Goal: Task Accomplishment & Management: Manage account settings

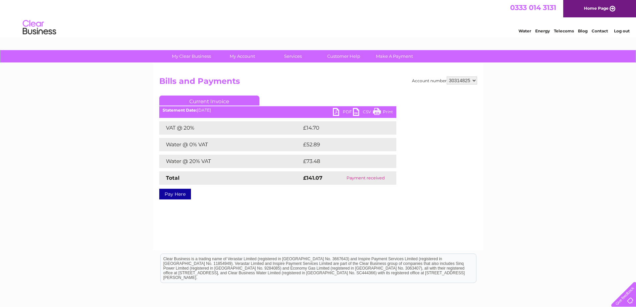
click at [471, 79] on select "30314825" at bounding box center [462, 80] width 30 height 8
click at [471, 80] on select "30314825" at bounding box center [462, 80] width 30 height 8
click at [468, 80] on select "30314825" at bounding box center [462, 80] width 30 height 8
click at [487, 176] on div "My Clear Business Login Details My Details My Preferences Link Account My Accou…" at bounding box center [318, 207] width 636 height 314
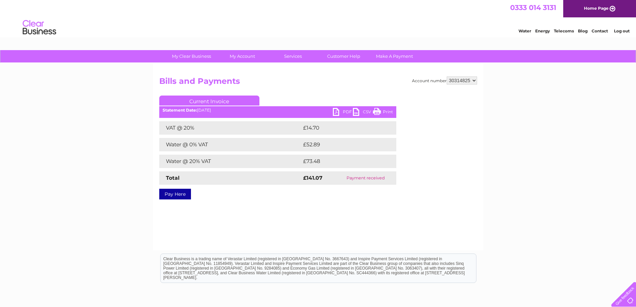
drag, startPoint x: 456, startPoint y: 78, endPoint x: 461, endPoint y: 97, distance: 19.0
click at [456, 78] on select "30314825" at bounding box center [462, 80] width 30 height 8
drag, startPoint x: 590, startPoint y: 10, endPoint x: 558, endPoint y: 35, distance: 41.4
click at [590, 10] on link "Home Page" at bounding box center [599, 8] width 73 height 17
click at [463, 78] on select "30314825" at bounding box center [462, 80] width 30 height 8
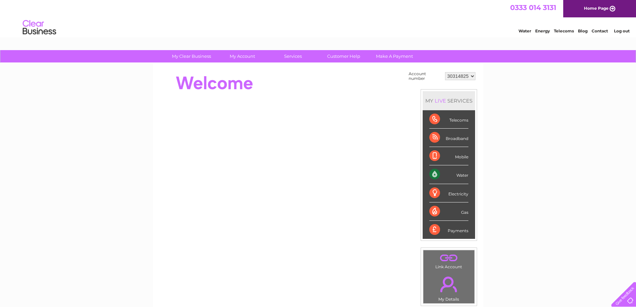
click at [460, 74] on select "30314825" at bounding box center [460, 76] width 30 height 8
click at [562, 117] on div "My Clear Business Login Details My Details My Preferences Link Account My Accou…" at bounding box center [318, 238] width 636 height 377
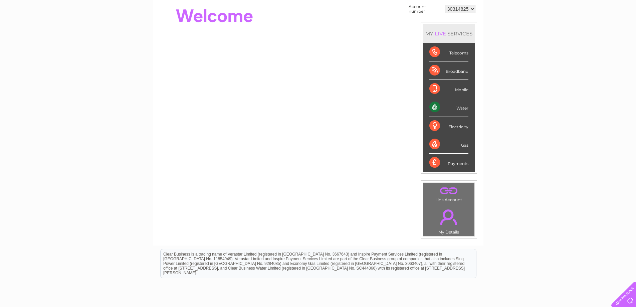
scroll to position [67, 0]
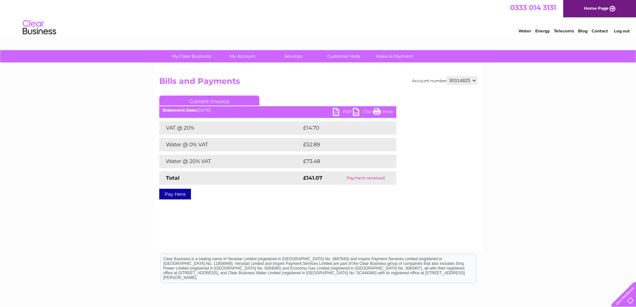
click at [467, 77] on select "30314825" at bounding box center [462, 80] width 30 height 8
click at [504, 98] on div "My Clear Business Login Details My Details My Preferences Link Account My Accou…" at bounding box center [318, 207] width 636 height 314
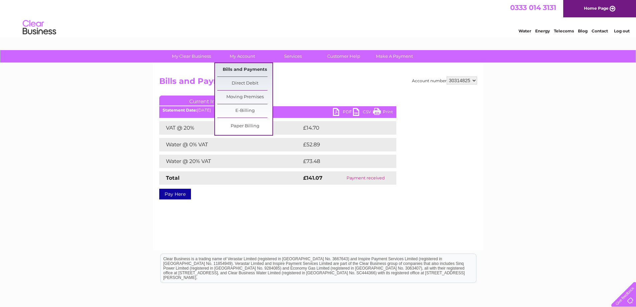
click at [244, 68] on link "Bills and Payments" at bounding box center [244, 69] width 55 height 13
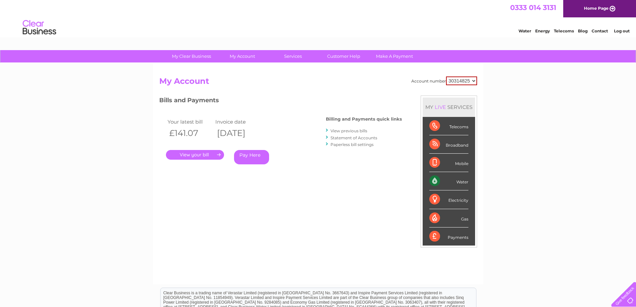
click at [473, 82] on select "30314825" at bounding box center [461, 80] width 31 height 9
click at [446, 76] on select "30314825" at bounding box center [461, 80] width 31 height 9
click at [503, 92] on div "My Clear Business Login Details My Details My Preferences Link Account My Accou…" at bounding box center [318, 224] width 636 height 348
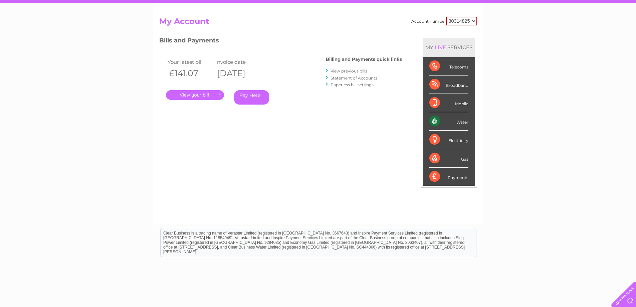
scroll to position [67, 0]
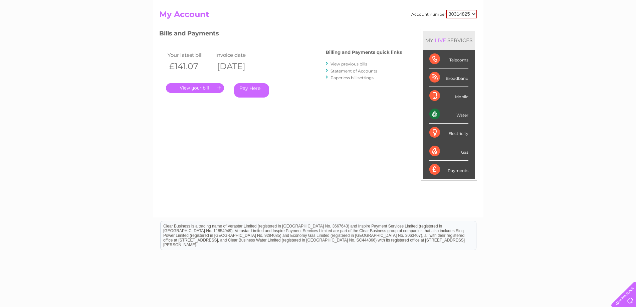
click at [465, 115] on div "Water" at bounding box center [448, 114] width 39 height 18
click at [438, 114] on div "Water" at bounding box center [448, 114] width 39 height 18
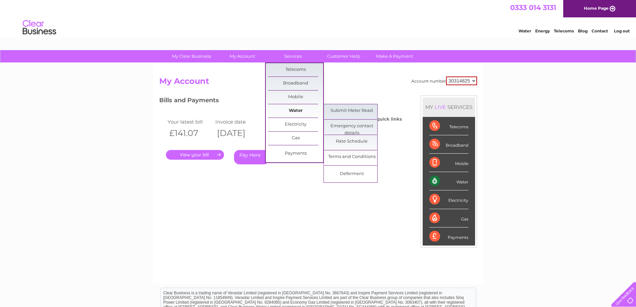
click at [292, 111] on link "Water" at bounding box center [295, 110] width 55 height 13
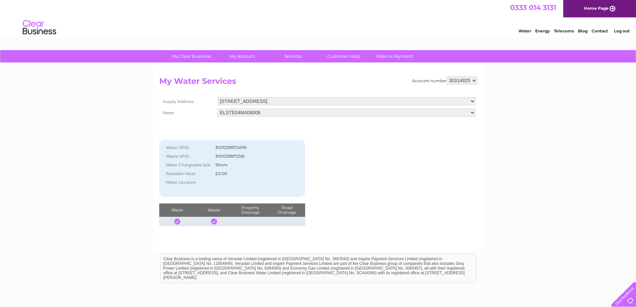
click at [472, 81] on select "30314825" at bounding box center [462, 80] width 30 height 8
click at [447, 76] on select "30314825" at bounding box center [462, 80] width 30 height 8
click at [512, 95] on div "My Clear Business Login Details My Details My Preferences Link Account My Accou…" at bounding box center [318, 207] width 636 height 314
click at [623, 30] on link "Log out" at bounding box center [622, 30] width 16 height 5
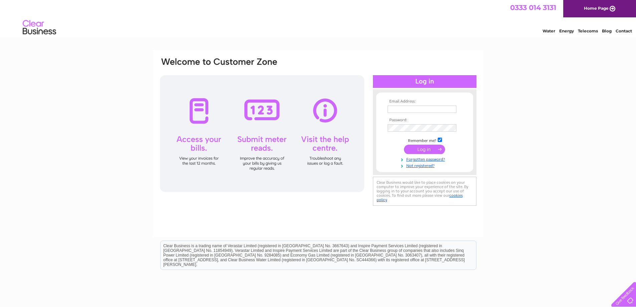
type input "[EMAIL_ADDRESS][DOMAIN_NAME]"
click at [422, 148] on input "submit" at bounding box center [424, 149] width 41 height 9
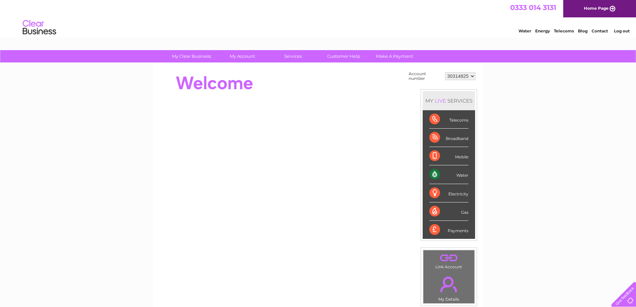
click at [469, 76] on select "30314825" at bounding box center [460, 76] width 30 height 8
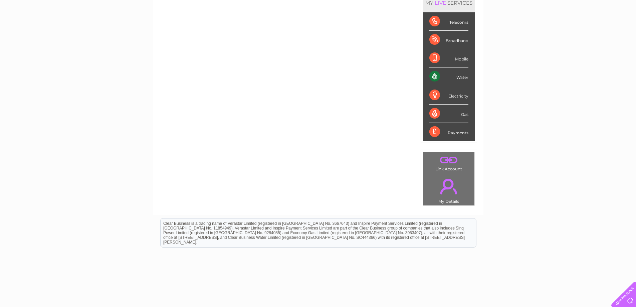
scroll to position [100, 0]
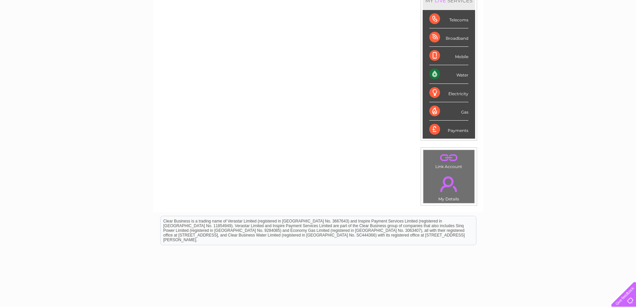
click at [455, 199] on td ". My Details" at bounding box center [449, 187] width 52 height 33
click at [453, 186] on link "." at bounding box center [449, 183] width 48 height 23
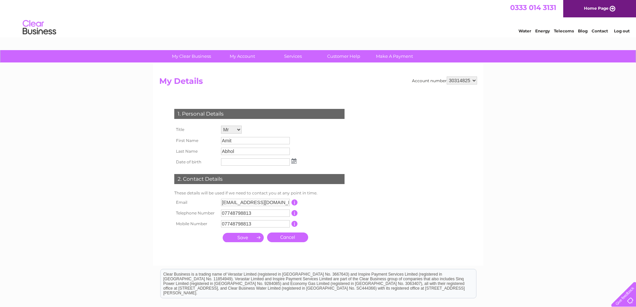
click at [461, 79] on select "30314825" at bounding box center [462, 80] width 30 height 8
click at [509, 94] on div "My Clear Business Login Details My Details My Preferences Link Account My Accou…" at bounding box center [318, 215] width 636 height 330
click at [526, 31] on link "Water" at bounding box center [524, 30] width 13 height 5
